Goal: Find specific page/section: Find specific page/section

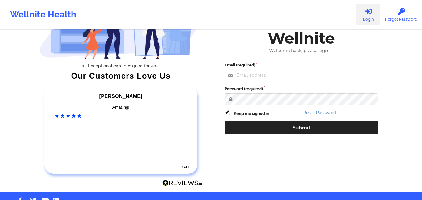
scroll to position [85, 0]
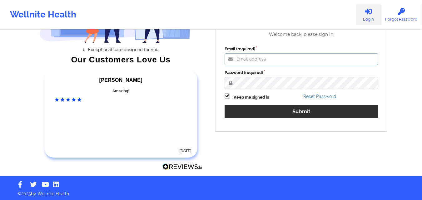
type input "[EMAIL_ADDRESS][DOMAIN_NAME]"
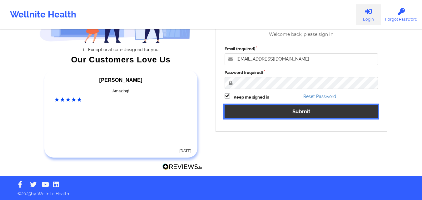
click at [309, 107] on button "Submit" at bounding box center [302, 111] width 154 height 13
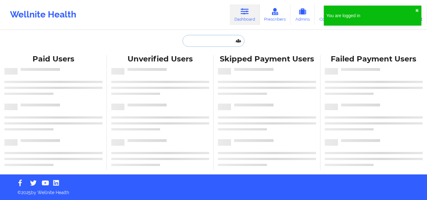
click at [193, 46] on input "text" at bounding box center [214, 41] width 62 height 12
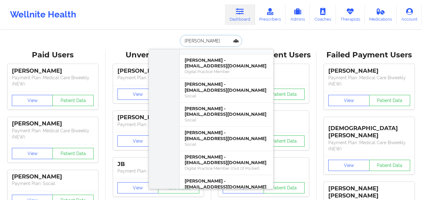
scroll to position [73, 0]
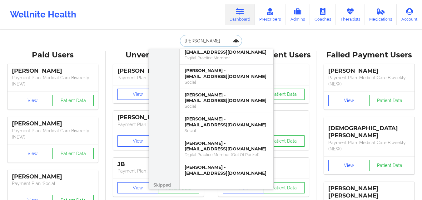
type input "[PERSON_NAME]"
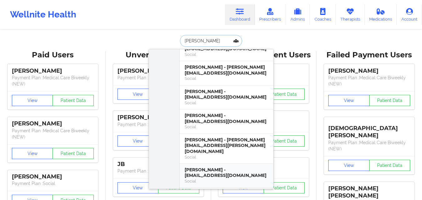
scroll to position [0, 0]
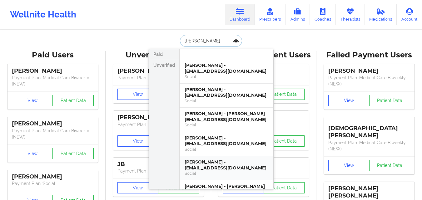
click at [216, 160] on div "[PERSON_NAME] - [EMAIL_ADDRESS][DOMAIN_NAME]" at bounding box center [227, 165] width 84 height 12
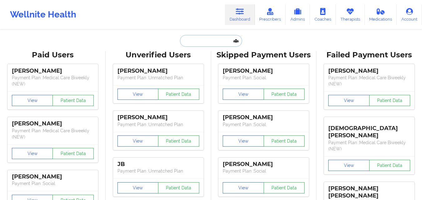
click at [200, 39] on input "text" at bounding box center [211, 41] width 62 height 12
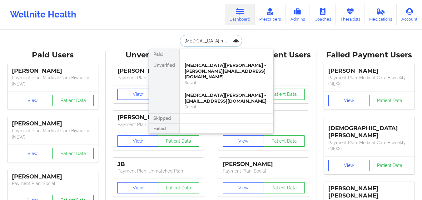
type input "[MEDICAL_DATA] mil"
click at [201, 68] on div "[MEDICAL_DATA][PERSON_NAME] - [PERSON_NAME][EMAIL_ADDRESS][DOMAIN_NAME]" at bounding box center [227, 72] width 84 height 18
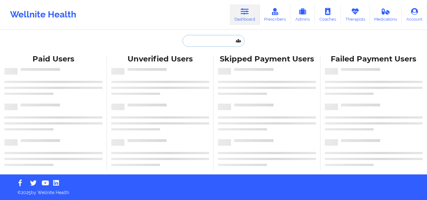
click at [191, 44] on input "text" at bounding box center [214, 41] width 62 height 12
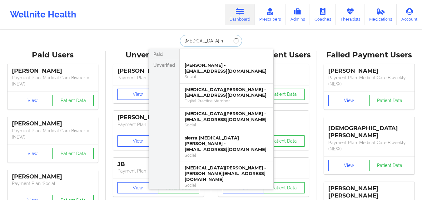
type input "[MEDICAL_DATA] mil"
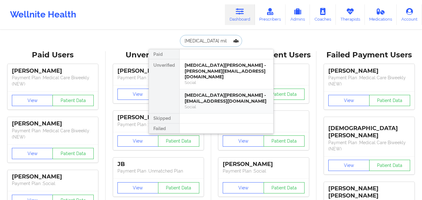
click at [207, 93] on div "[MEDICAL_DATA][PERSON_NAME] - [EMAIL_ADDRESS][DOMAIN_NAME]" at bounding box center [227, 99] width 84 height 12
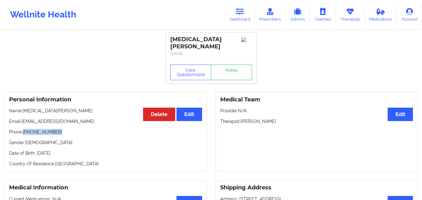
drag, startPoint x: 54, startPoint y: 128, endPoint x: 23, endPoint y: 129, distance: 30.7
click at [23, 129] on p "Phone: [PHONE_NUMBER]" at bounding box center [105, 132] width 193 height 6
copy p "[PHONE_NUMBER]"
